Goal: Task Accomplishment & Management: Manage account settings

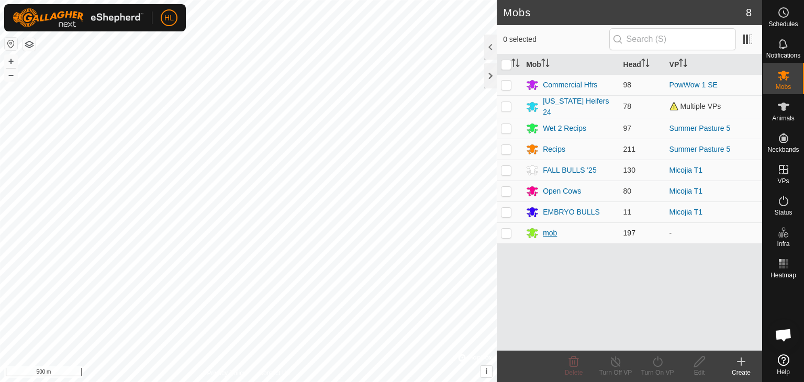
click at [543, 232] on div "mob" at bounding box center [550, 233] width 14 height 11
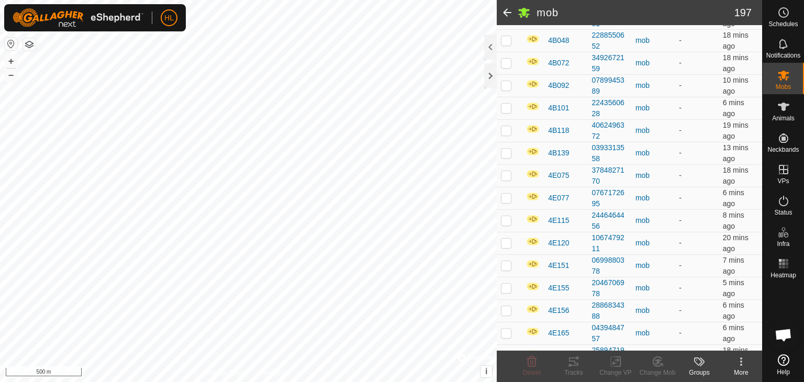
scroll to position [523, 0]
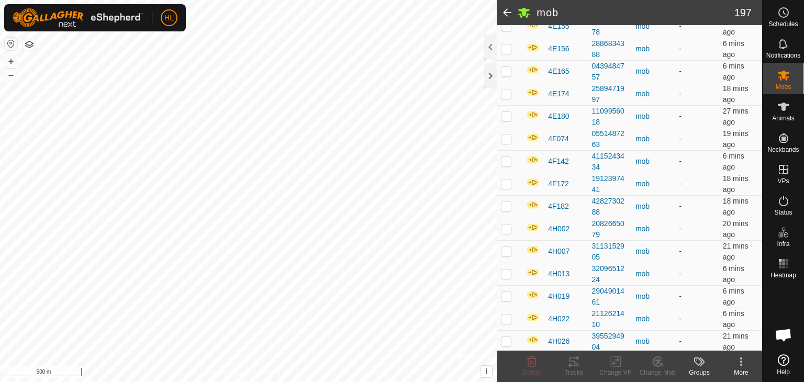
click at [743, 361] on icon at bounding box center [741, 361] width 13 height 13
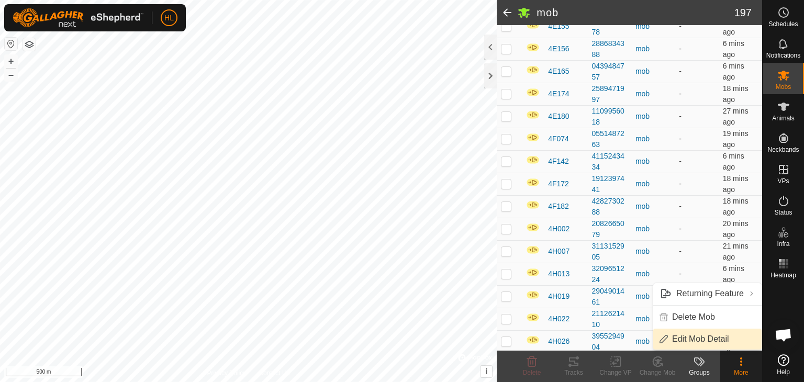
click at [723, 342] on link "Edit Mob Detail" at bounding box center [707, 339] width 108 height 21
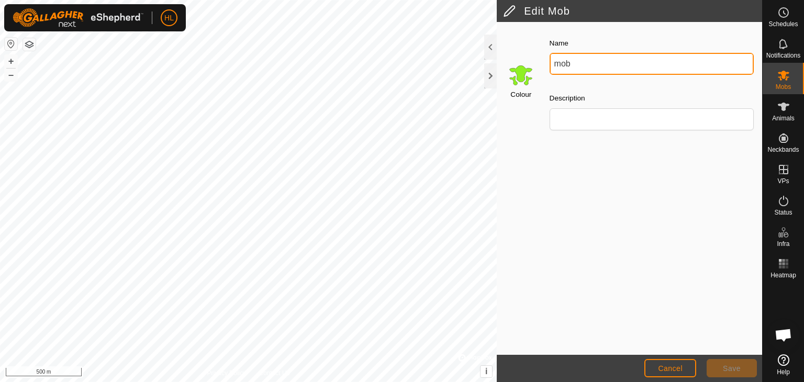
click at [608, 68] on input "mob" at bounding box center [652, 64] width 204 height 22
drag, startPoint x: 608, startPoint y: 68, endPoint x: 578, endPoint y: 62, distance: 30.4
click at [578, 62] on input "mob" at bounding box center [652, 64] width 204 height 22
type input "b"
type input "Bull G1"
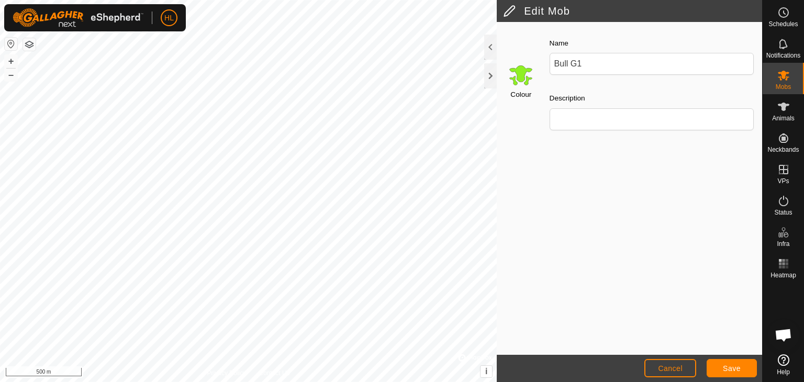
click at [528, 79] on input "Select a color" at bounding box center [520, 74] width 25 height 25
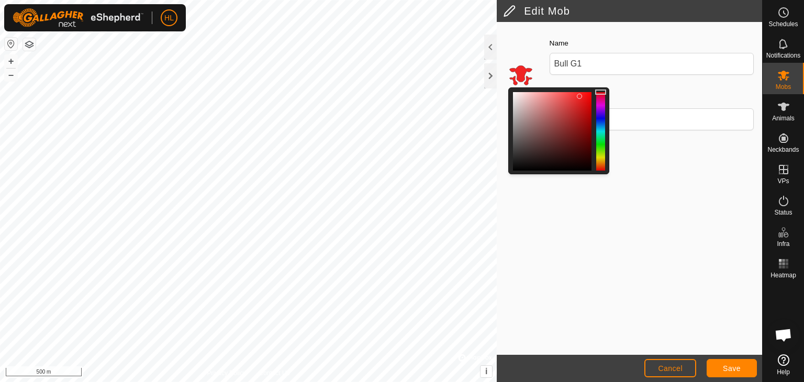
drag, startPoint x: 602, startPoint y: 151, endPoint x: 605, endPoint y: 87, distance: 63.9
click at [605, 87] on div at bounding box center [558, 130] width 101 height 87
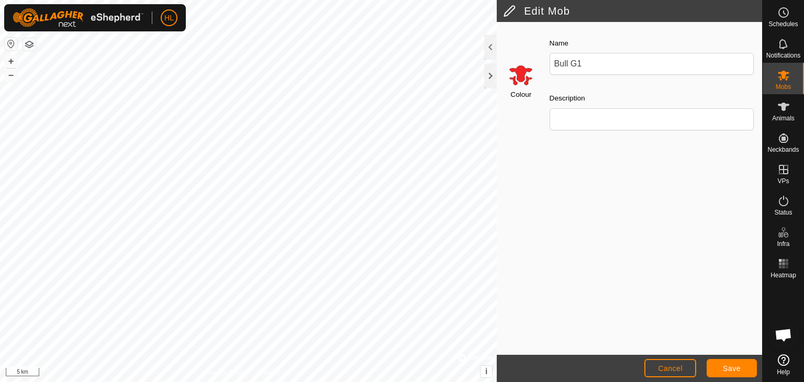
click at [522, 77] on input "Select a color" at bounding box center [520, 74] width 25 height 25
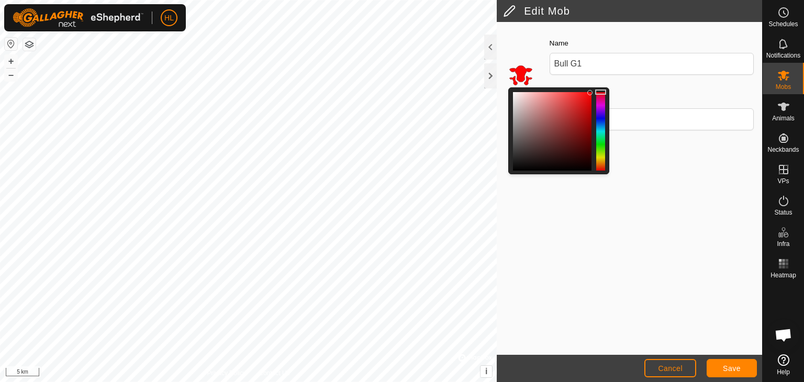
drag, startPoint x: 580, startPoint y: 96, endPoint x: 590, endPoint y: 93, distance: 11.1
click at [590, 93] on div at bounding box center [589, 92] width 5 height 5
click at [676, 175] on div "Colour Name Bull G1 Description" at bounding box center [629, 188] width 265 height 333
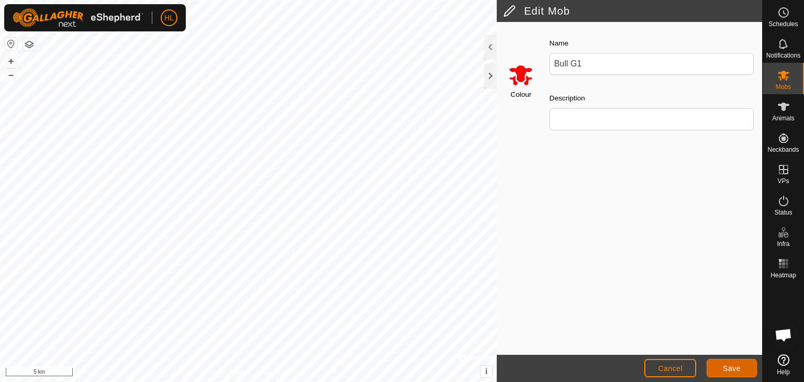
click at [722, 365] on button "Save" at bounding box center [732, 368] width 50 height 18
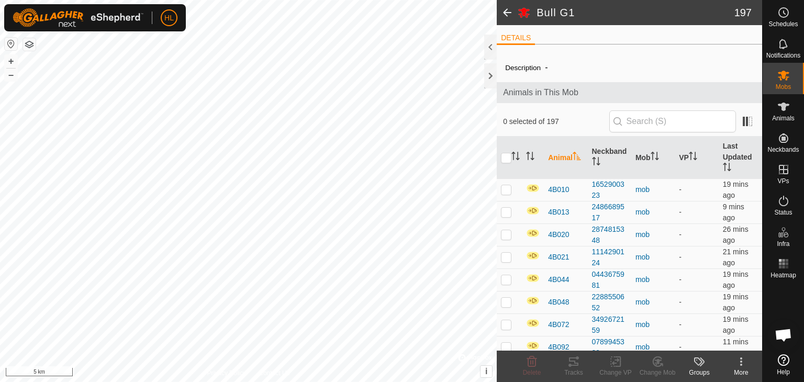
click at [743, 371] on div "More" at bounding box center [741, 372] width 42 height 9
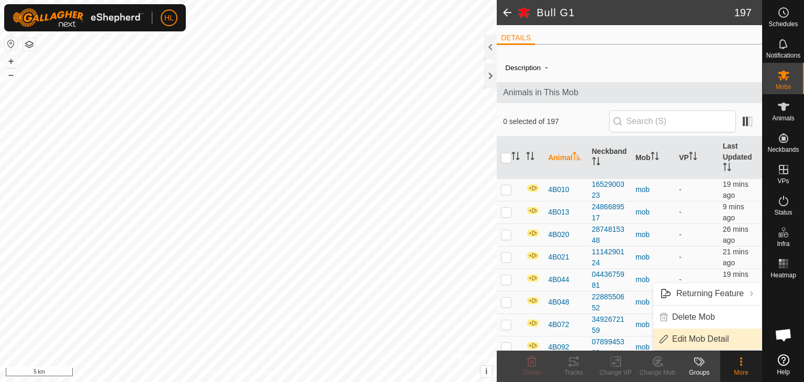
click at [695, 340] on link "Edit Mob Detail" at bounding box center [707, 339] width 108 height 21
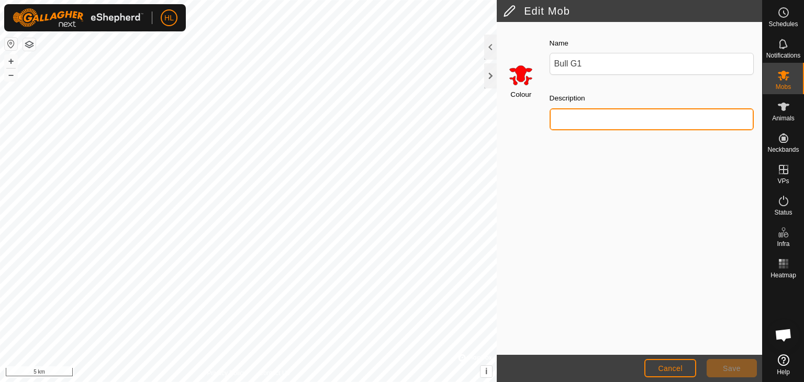
click at [567, 121] on input "Description" at bounding box center [652, 119] width 204 height 22
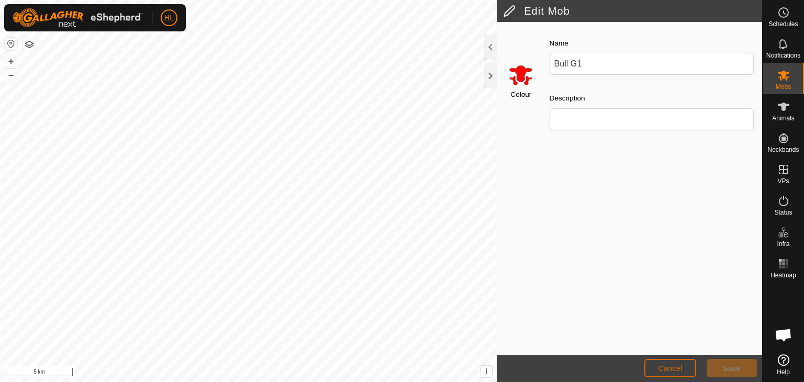
click at [658, 368] on span "Cancel" at bounding box center [670, 368] width 25 height 8
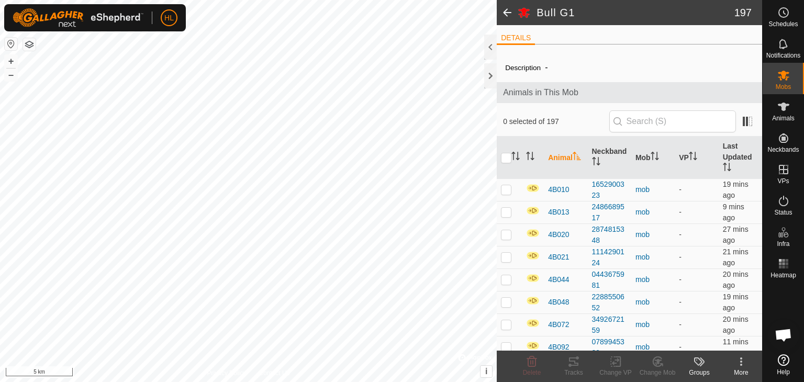
click at [505, 9] on span at bounding box center [507, 12] width 21 height 25
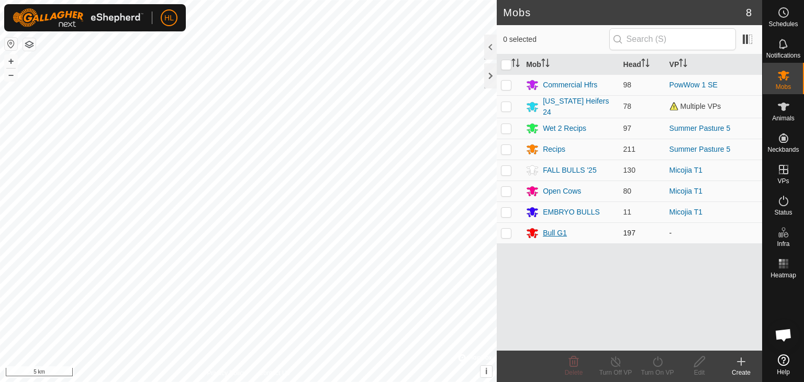
click at [547, 231] on div "Bull G1" at bounding box center [555, 233] width 24 height 11
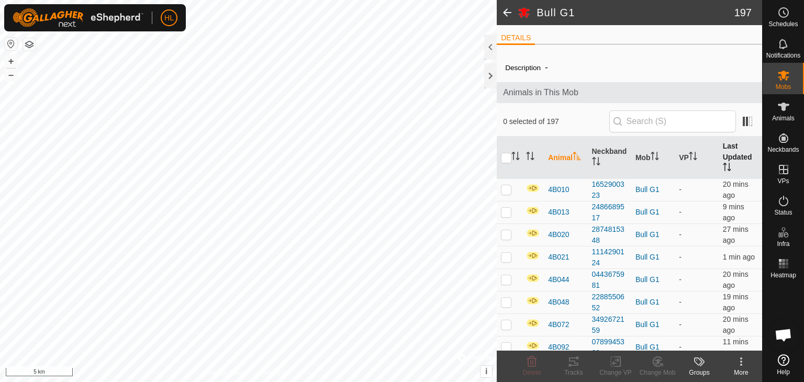
click at [729, 169] on icon "Activate to sort" at bounding box center [729, 167] width 1 height 8
click at [723, 163] on icon "Activate to sort" at bounding box center [727, 167] width 8 height 8
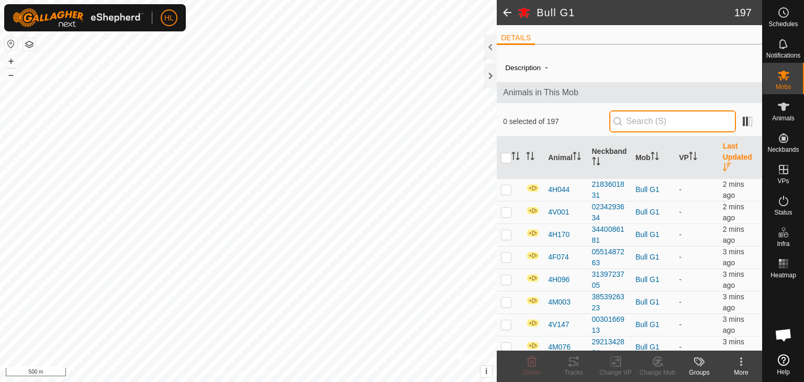
click at [645, 128] on input "text" at bounding box center [672, 121] width 127 height 22
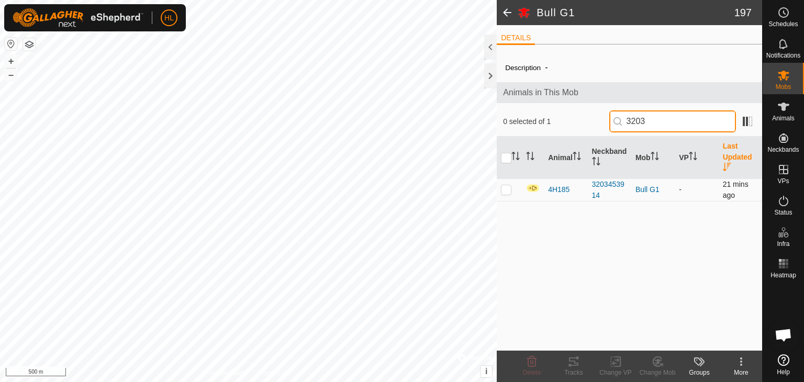
type input "3203"
click at [509, 192] on p-checkbox at bounding box center [506, 189] width 10 height 8
checkbox input "true"
click at [681, 126] on input "3203" at bounding box center [672, 121] width 127 height 22
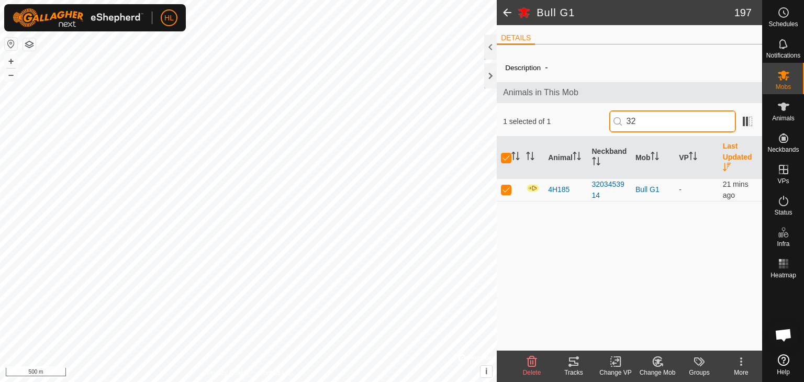
type input "3"
checkbox input "false"
type input "00440"
click at [515, 191] on td at bounding box center [509, 189] width 25 height 23
checkbox input "true"
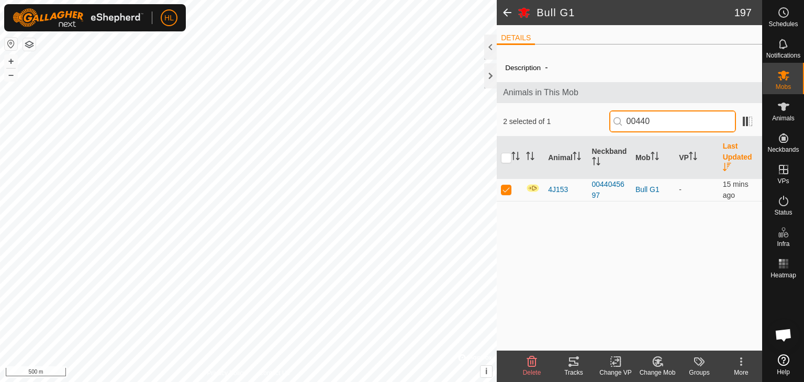
click at [667, 128] on input "00440" at bounding box center [672, 121] width 127 height 22
type input "0"
type input "2002"
click at [511, 185] on td at bounding box center [509, 189] width 25 height 23
checkbox input "true"
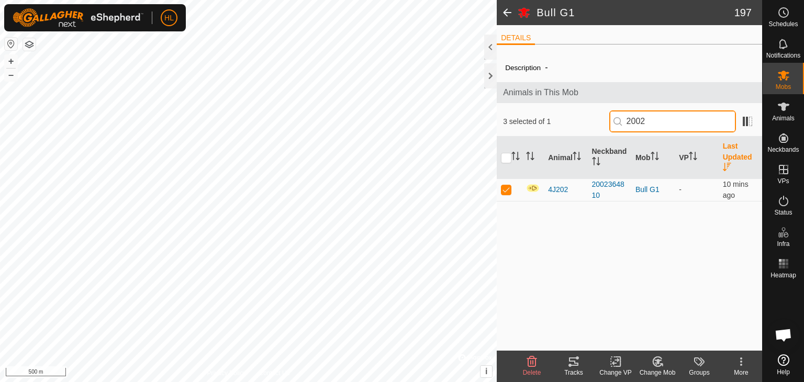
click at [665, 111] on input "2002" at bounding box center [672, 121] width 127 height 22
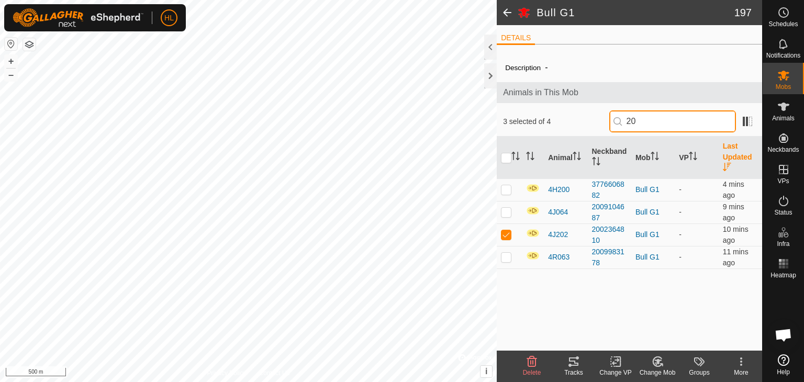
type input "2"
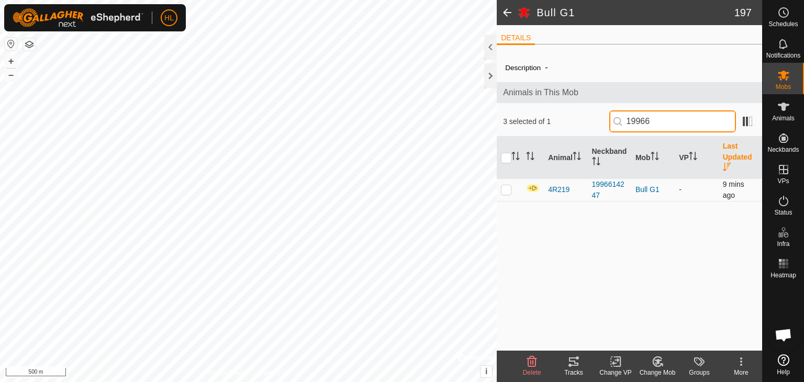
type input "19966"
click at [508, 194] on td at bounding box center [509, 189] width 25 height 23
checkbox input "true"
click at [522, 157] on th at bounding box center [533, 158] width 22 height 42
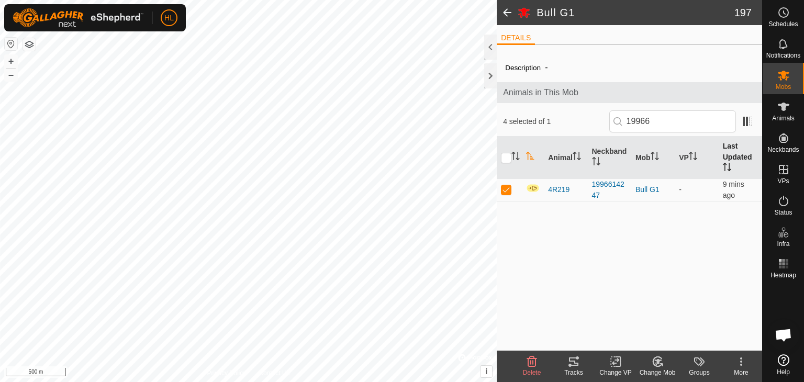
click at [530, 157] on icon "Activate to sort" at bounding box center [530, 156] width 8 height 8
click at [518, 158] on icon "Activate to sort" at bounding box center [517, 156] width 1 height 8
click at [518, 158] on icon "Activate to sort" at bounding box center [515, 156] width 8 height 8
drag, startPoint x: 655, startPoint y: 118, endPoint x: 616, endPoint y: 124, distance: 40.3
click at [616, 124] on input "19966" at bounding box center [672, 121] width 127 height 22
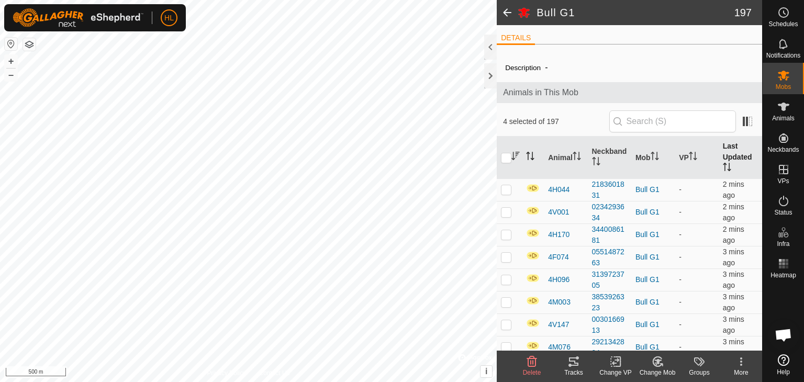
click at [516, 157] on icon "Activate to sort" at bounding box center [515, 156] width 8 height 8
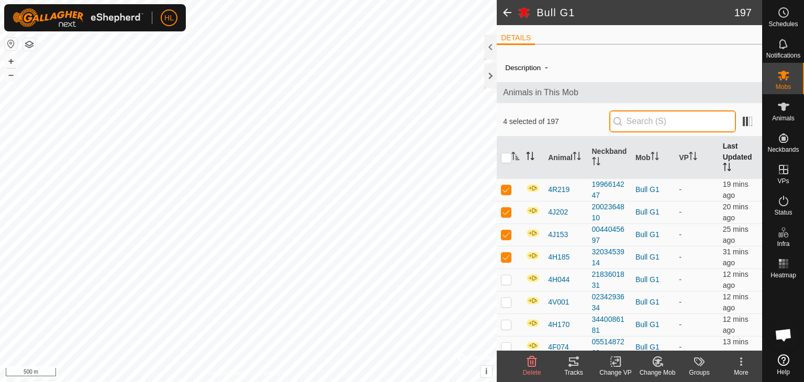
click at [657, 119] on input "text" at bounding box center [672, 121] width 127 height 22
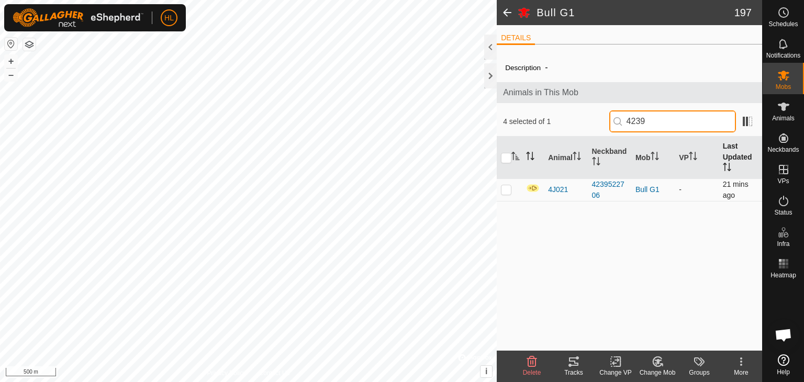
type input "4239"
click at [509, 194] on td at bounding box center [509, 189] width 25 height 23
checkbox input "true"
click at [643, 129] on input "4239" at bounding box center [672, 121] width 127 height 22
click at [653, 127] on input "4239" at bounding box center [672, 121] width 127 height 22
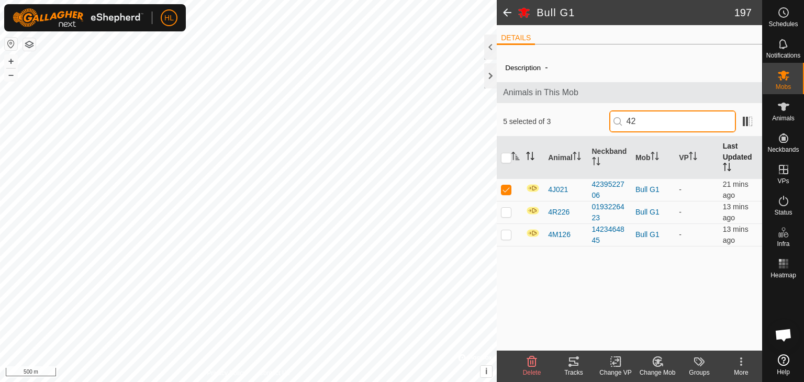
type input "4"
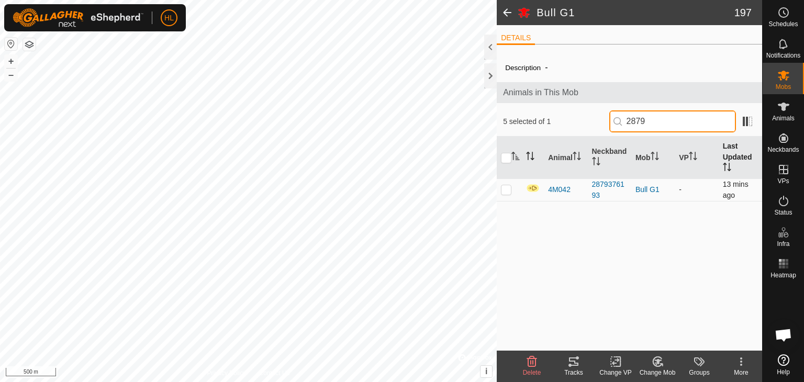
type input "2879"
click at [509, 192] on p-checkbox at bounding box center [506, 189] width 10 height 8
checkbox input "true"
click at [654, 121] on input "2879" at bounding box center [672, 121] width 127 height 22
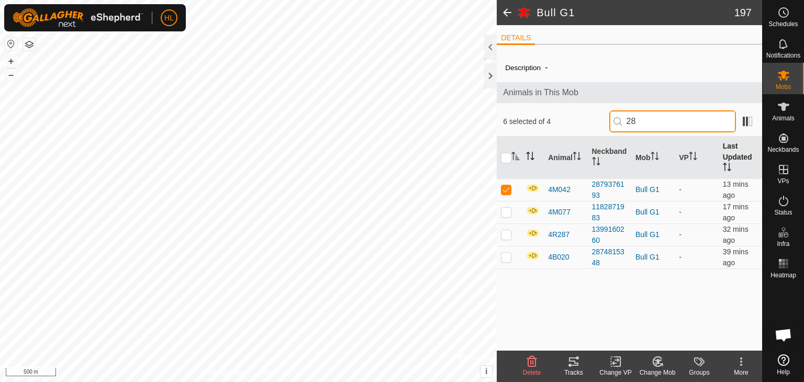
type input "2"
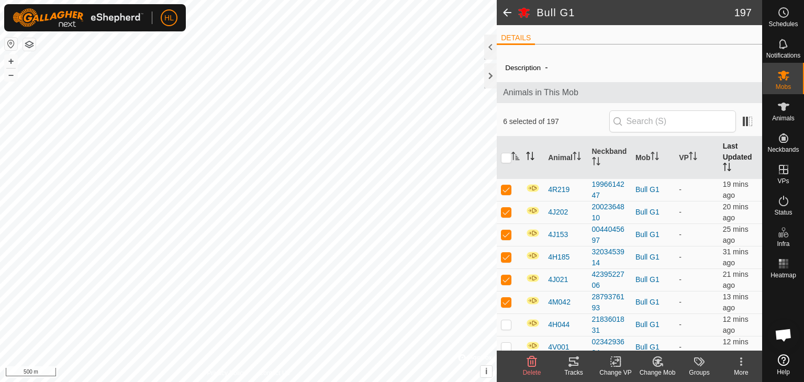
click at [516, 157] on icon "Activate to sort" at bounding box center [515, 156] width 8 height 8
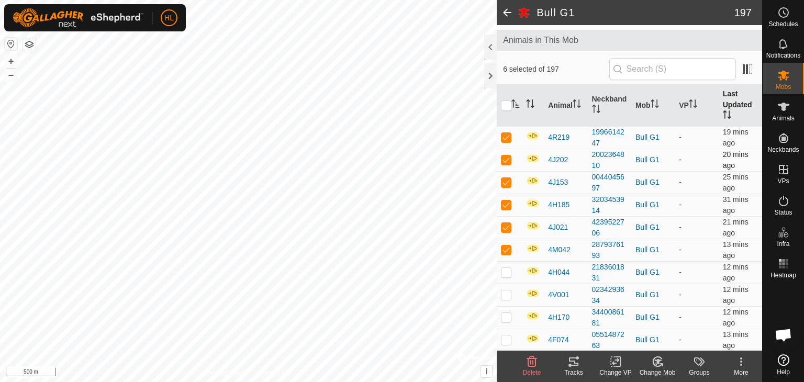
scroll to position [105, 0]
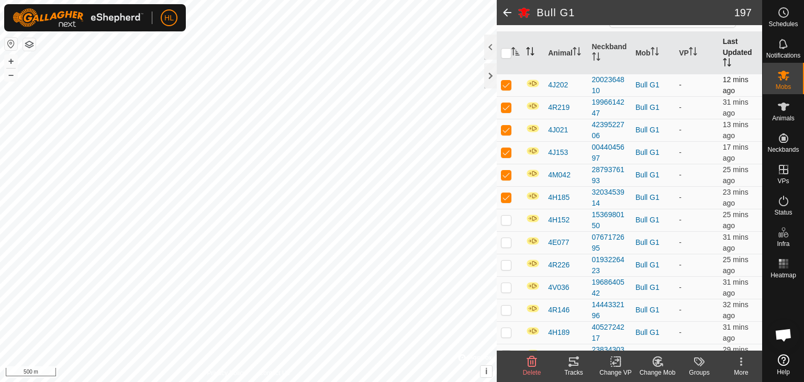
click at [504, 87] on p-checkbox at bounding box center [506, 85] width 10 height 8
checkbox input "false"
click at [508, 113] on td at bounding box center [509, 107] width 25 height 23
checkbox input "false"
click at [508, 133] on td at bounding box center [509, 130] width 25 height 23
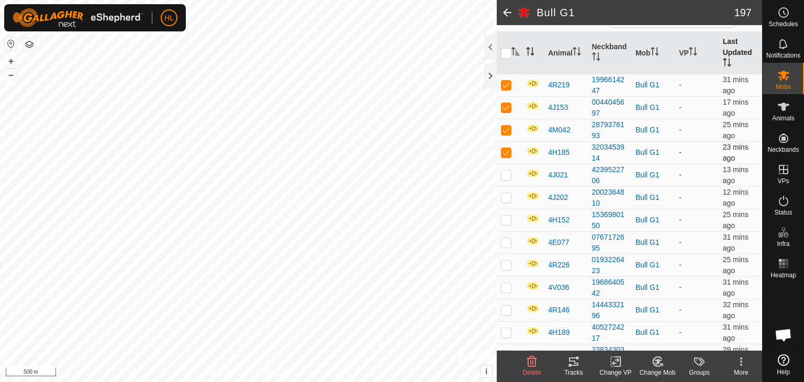
checkbox input "false"
click at [508, 130] on p-checkbox at bounding box center [506, 130] width 10 height 8
checkbox input "false"
click at [504, 113] on td at bounding box center [509, 107] width 25 height 23
checkbox input "false"
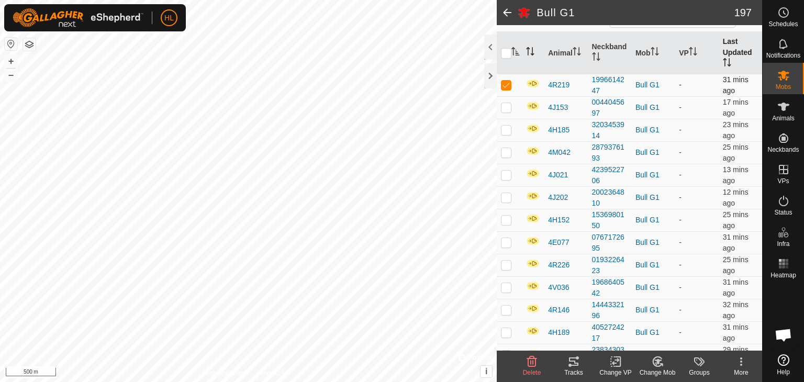
click at [509, 90] on td at bounding box center [509, 85] width 25 height 23
checkbox input "false"
